Goal: Task Accomplishment & Management: Manage account settings

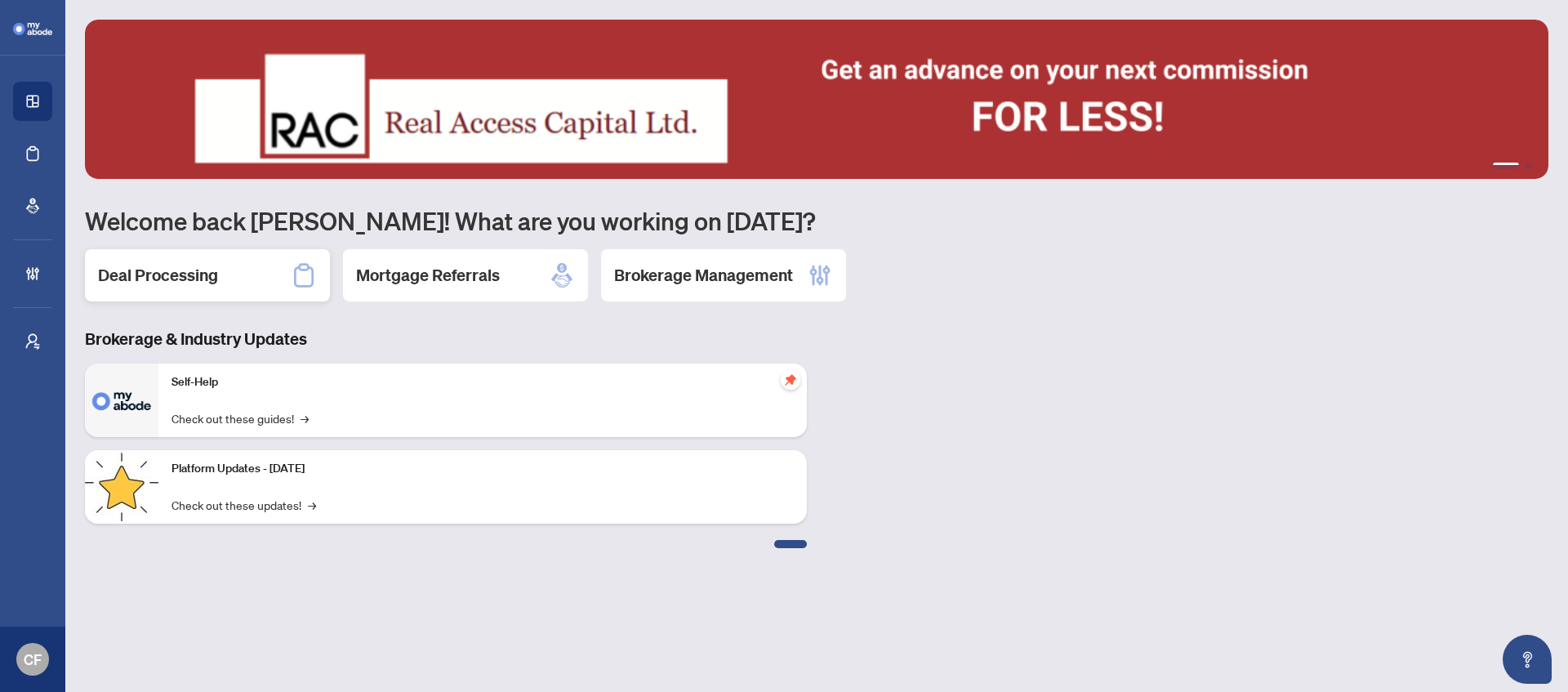
click at [286, 289] on div "Deal Processing" at bounding box center [207, 275] width 245 height 53
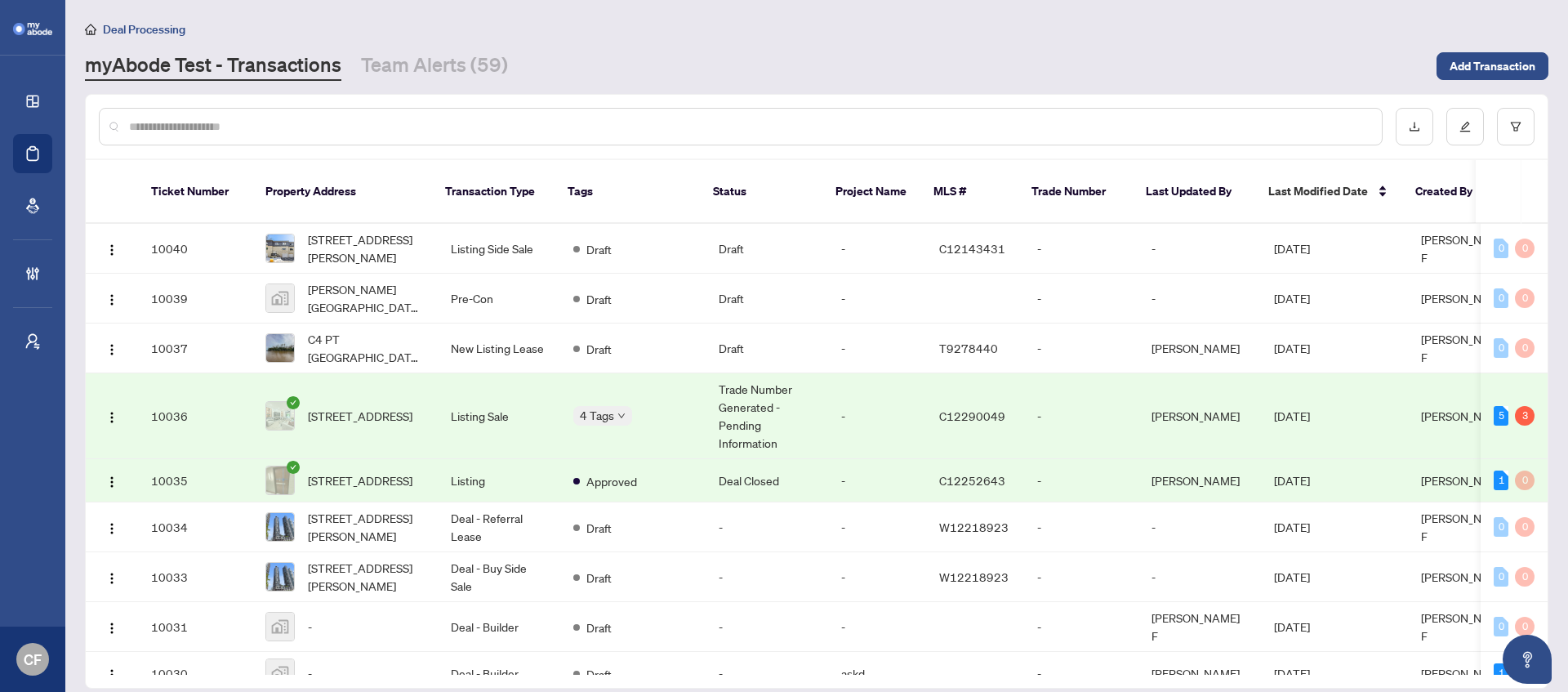
click at [270, 123] on input "text" at bounding box center [749, 127] width 1240 height 18
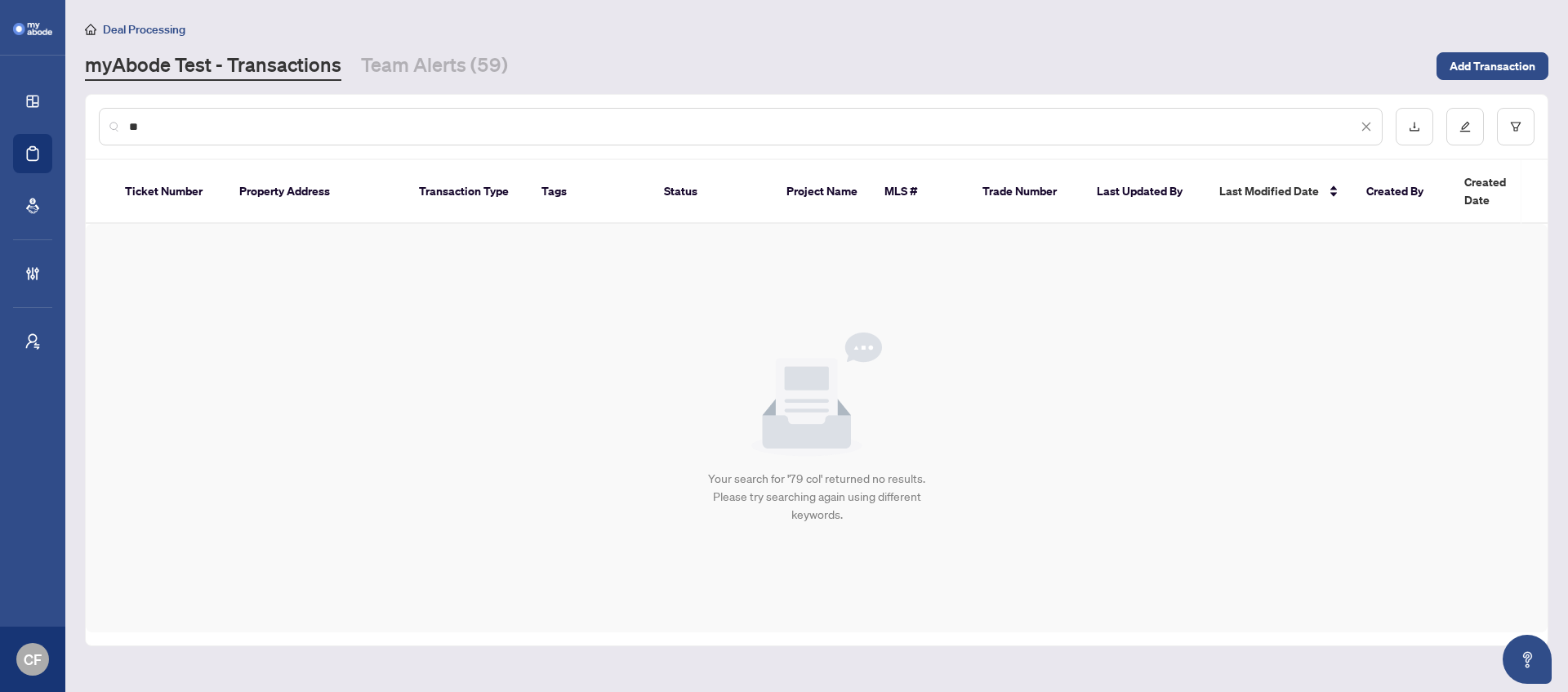
type input "*"
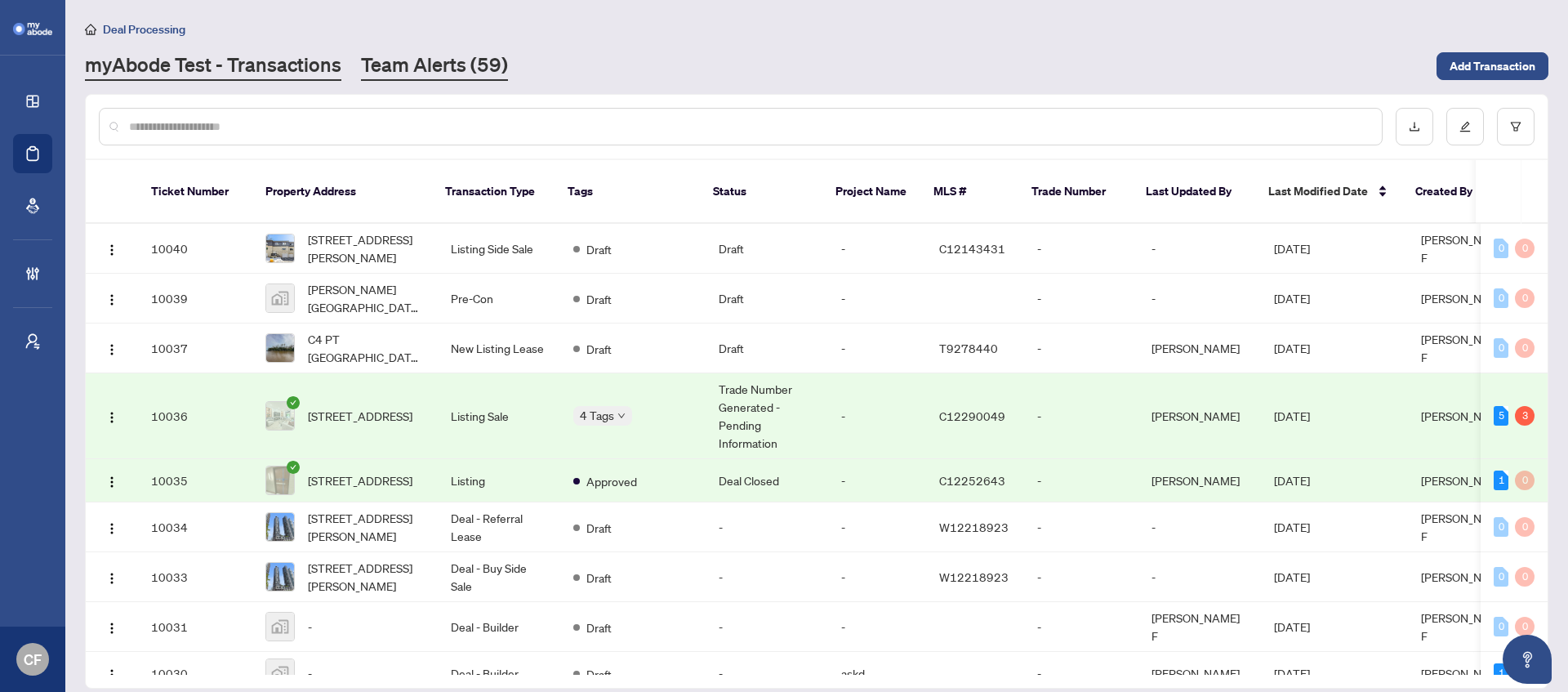
click at [427, 57] on link "Team Alerts (59)" at bounding box center [434, 66] width 147 height 29
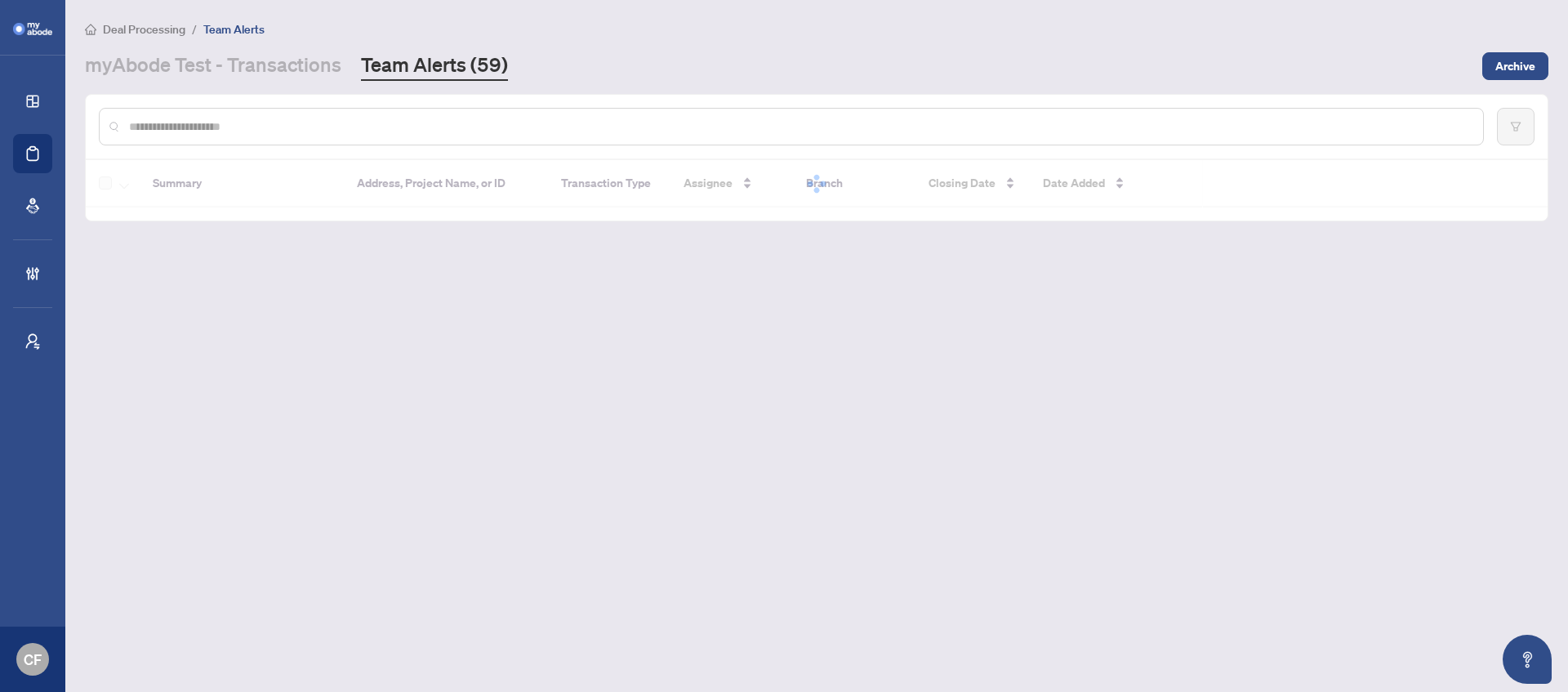
click at [472, 129] on input "text" at bounding box center [800, 127] width 1341 height 18
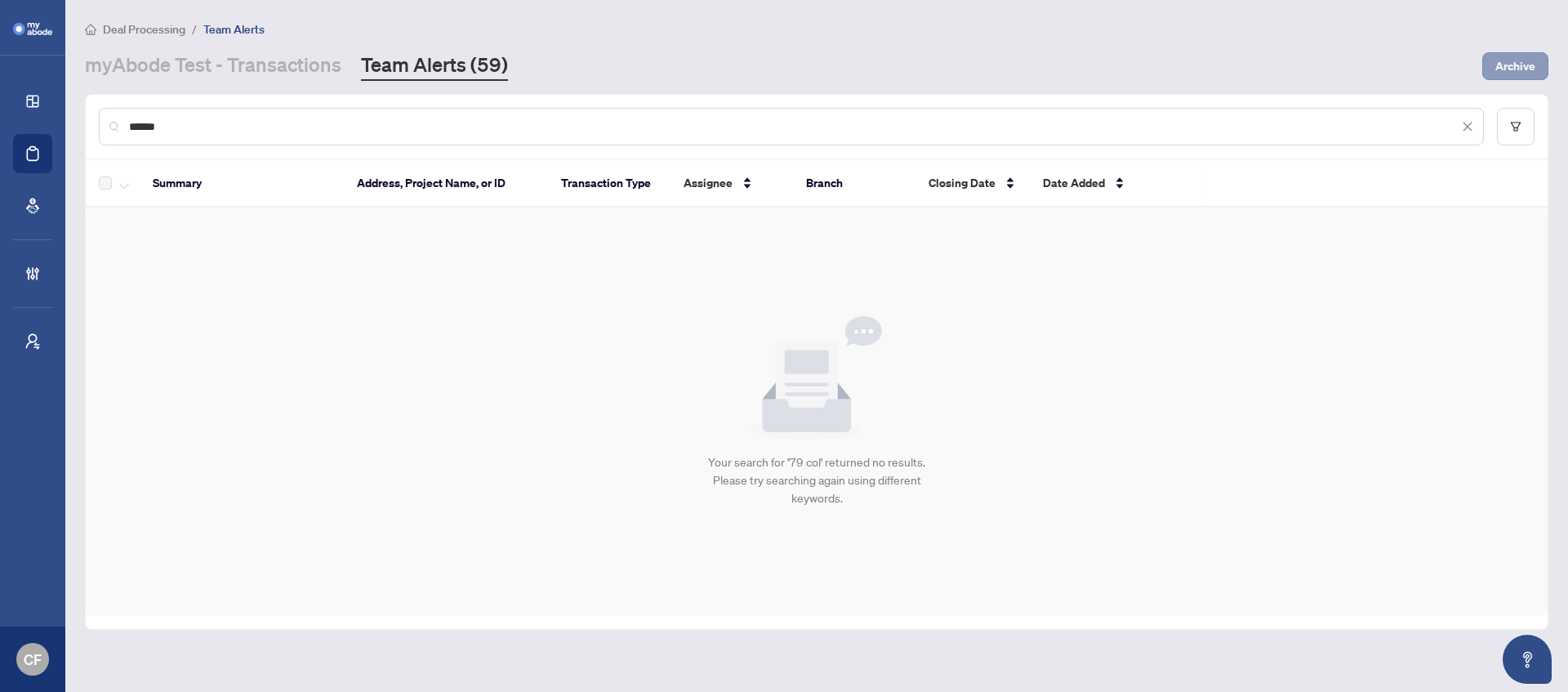
type input "******"
click at [1537, 69] on button "Archive" at bounding box center [1515, 66] width 66 height 28
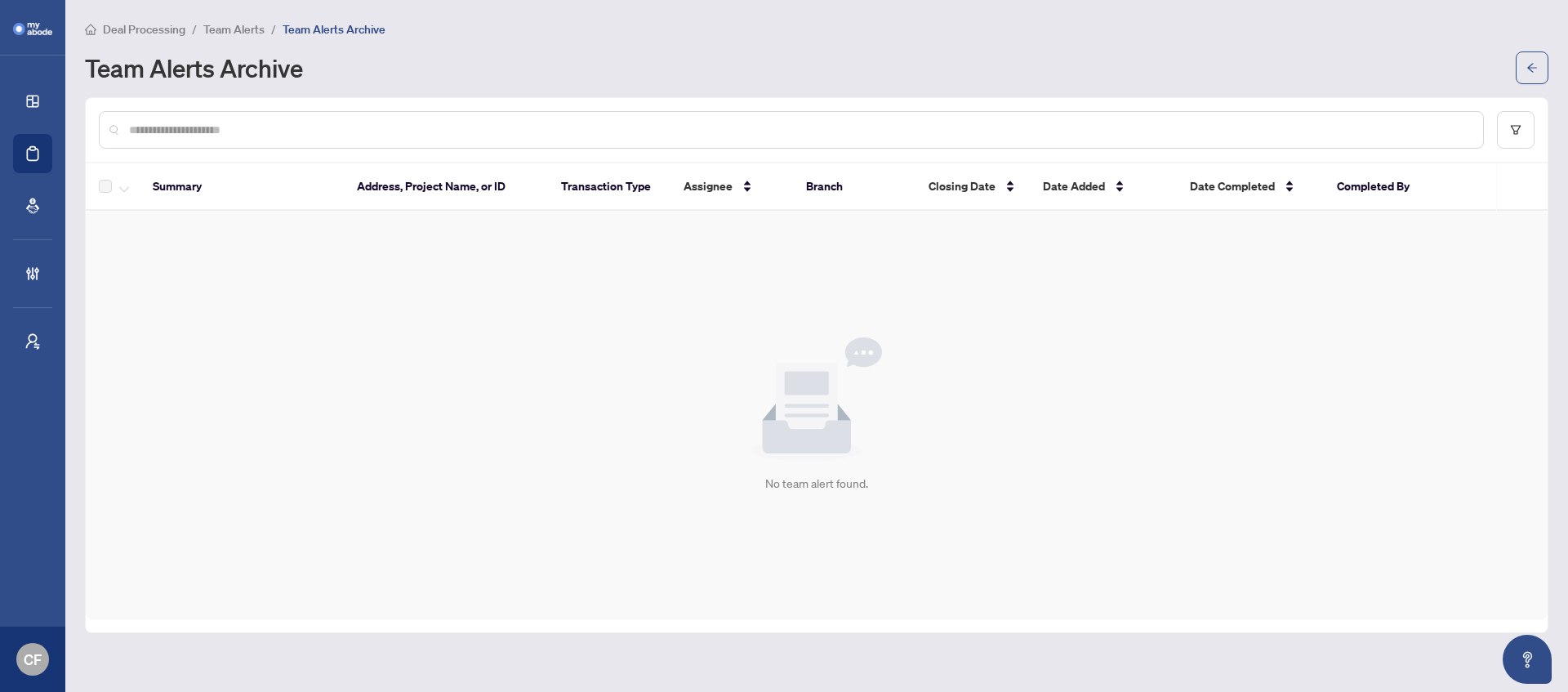
click at [633, 128] on input "text" at bounding box center [800, 129] width 1341 height 18
click at [231, 30] on span "Team Alerts" at bounding box center [234, 29] width 61 height 15
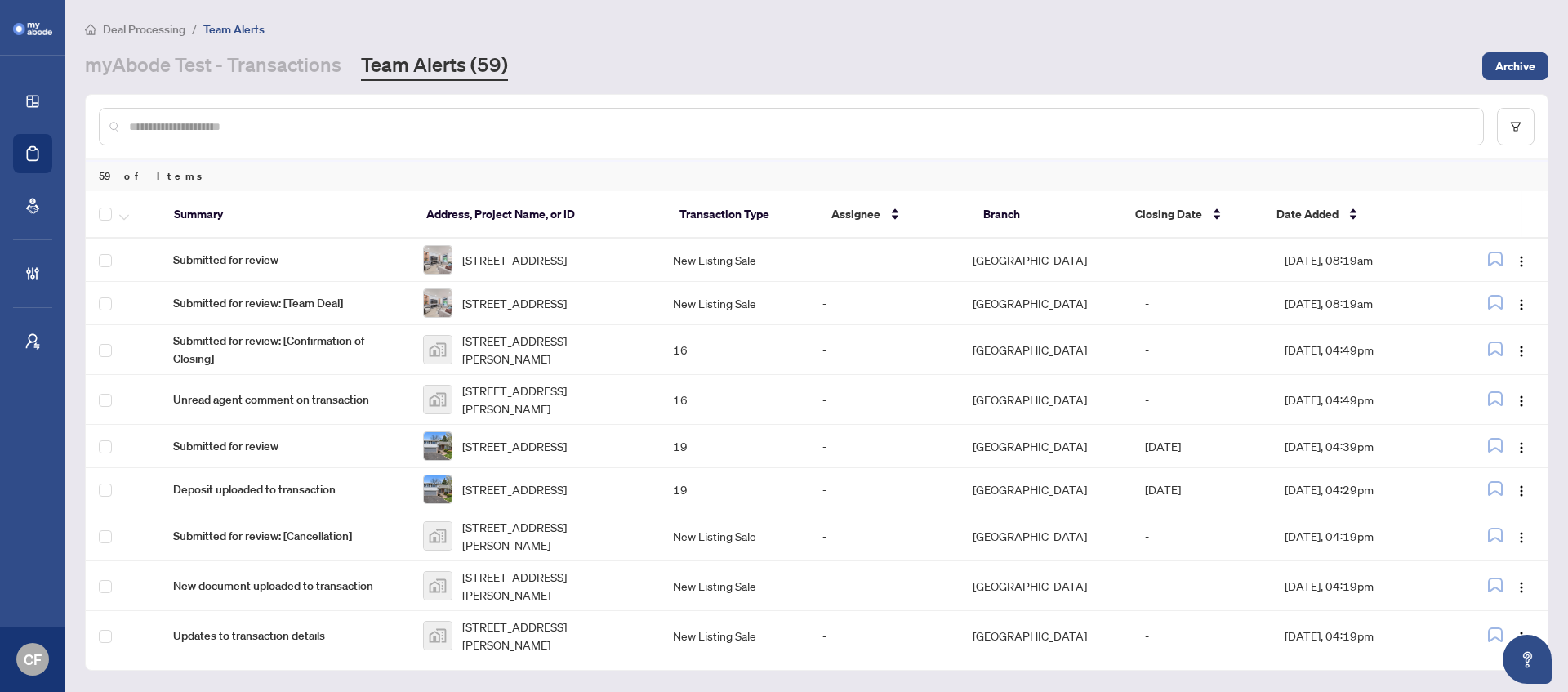
click at [92, 35] on span "Deal Processing" at bounding box center [134, 29] width 100 height 15
